Goal: Task Accomplishment & Management: Manage account settings

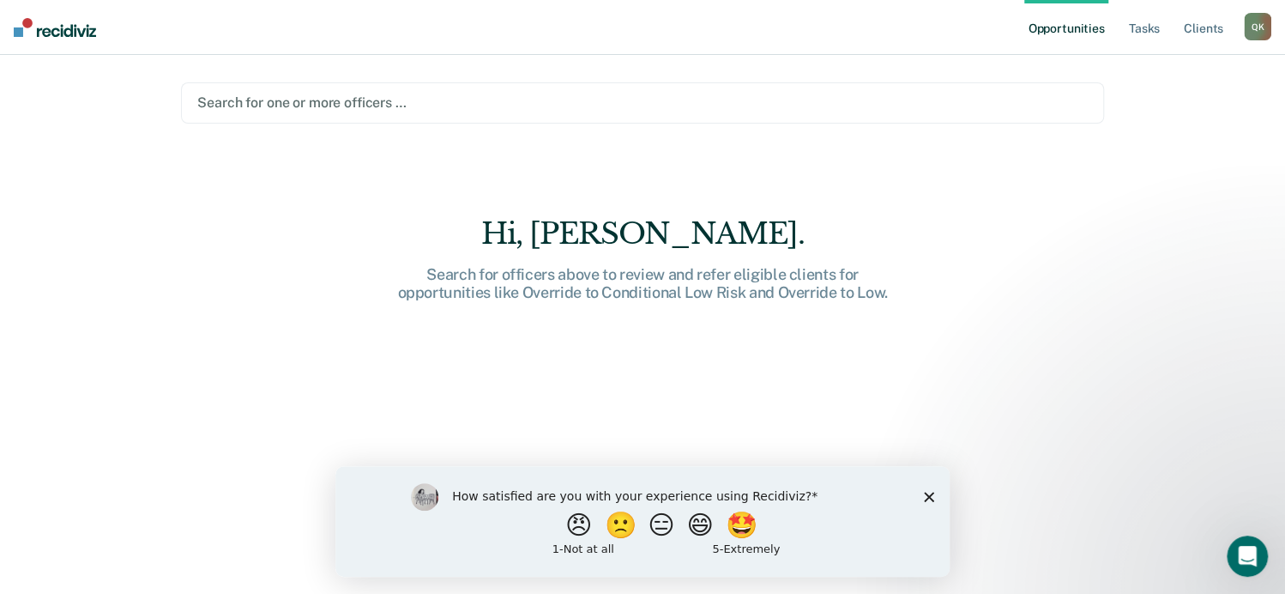
click at [925, 492] on polygon "Close survey" at bounding box center [929, 496] width 10 height 10
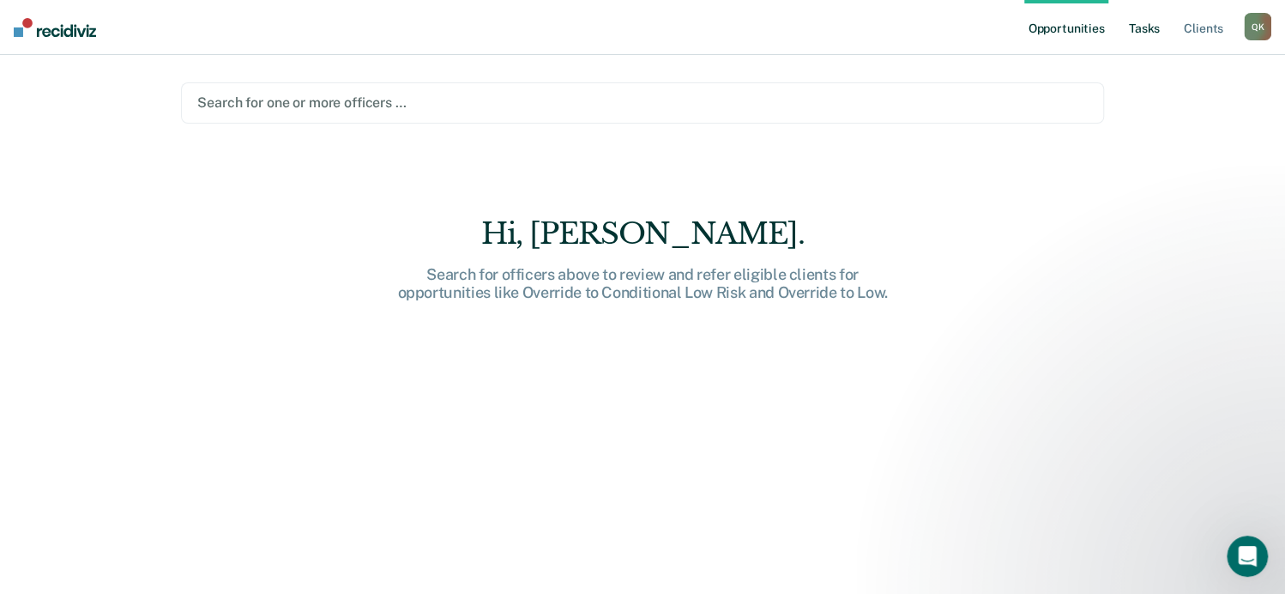
click at [1145, 27] on link "Tasks" at bounding box center [1144, 27] width 38 height 55
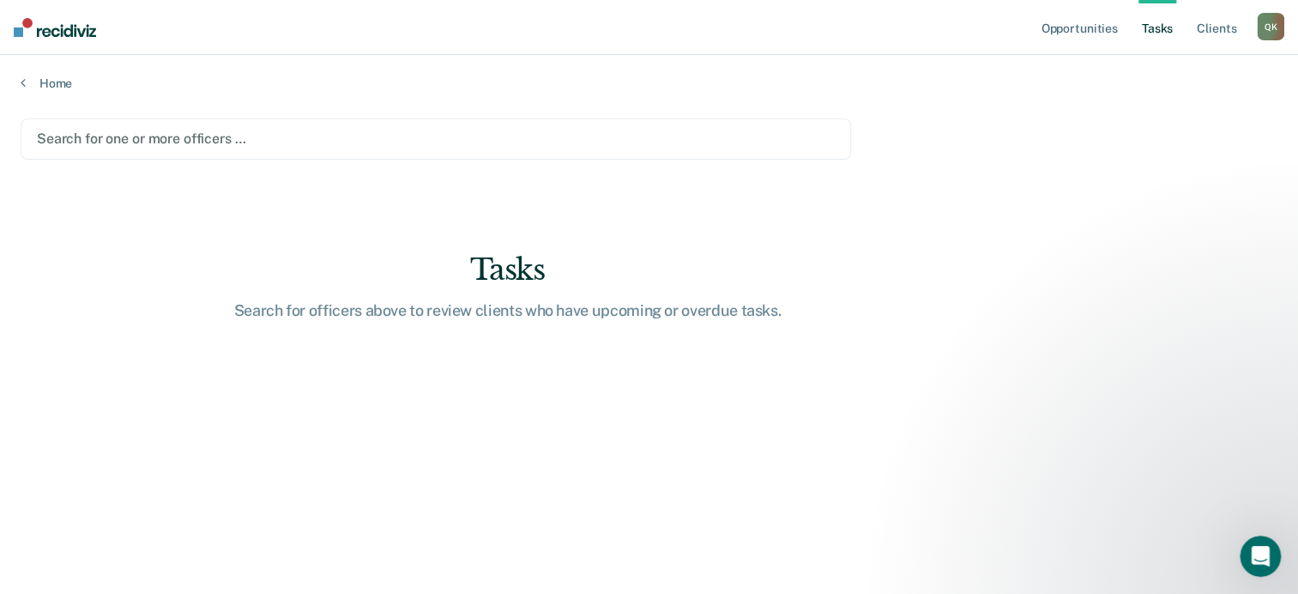
click at [1145, 27] on link "Tasks" at bounding box center [1157, 27] width 38 height 55
click at [1273, 23] on div "Q K" at bounding box center [1270, 26] width 27 height 27
click at [1153, 111] on link "Log Out" at bounding box center [1201, 112] width 138 height 15
